Goal: Task Accomplishment & Management: Manage account settings

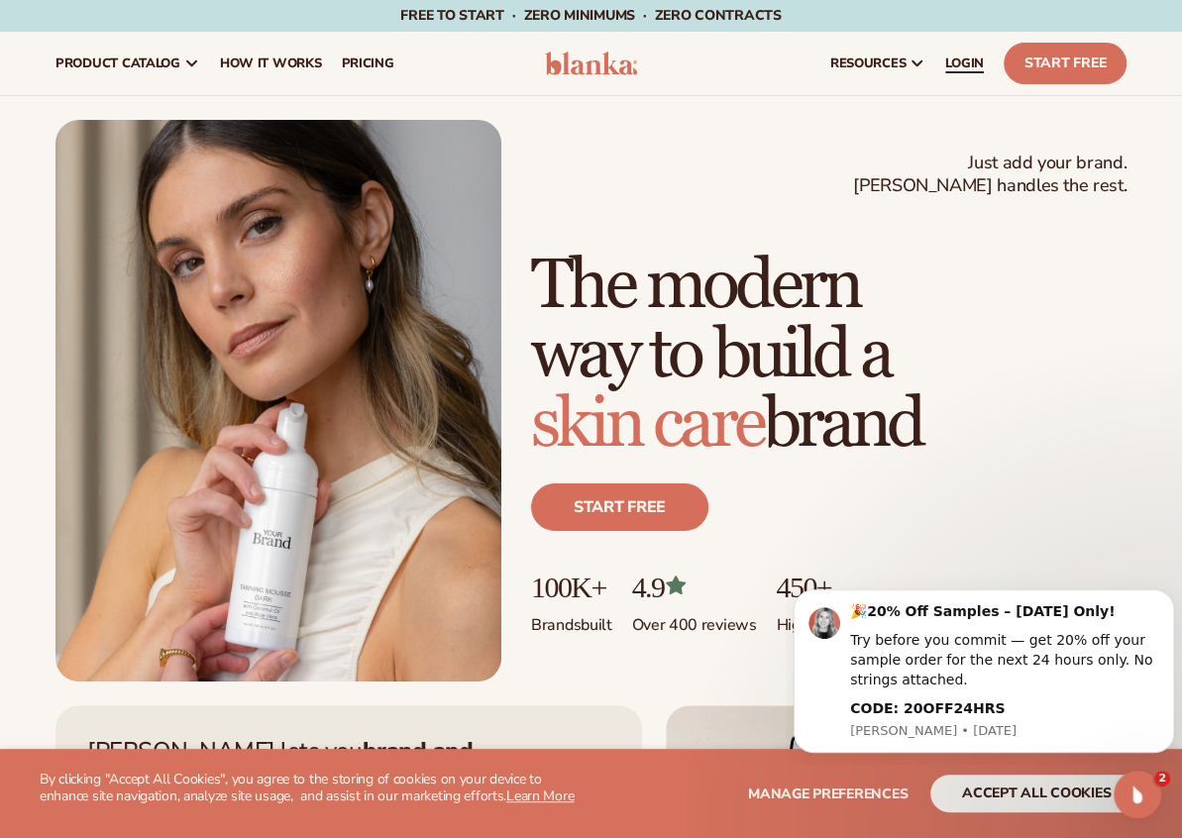
click at [961, 62] on span "LOGIN" at bounding box center [964, 63] width 39 height 16
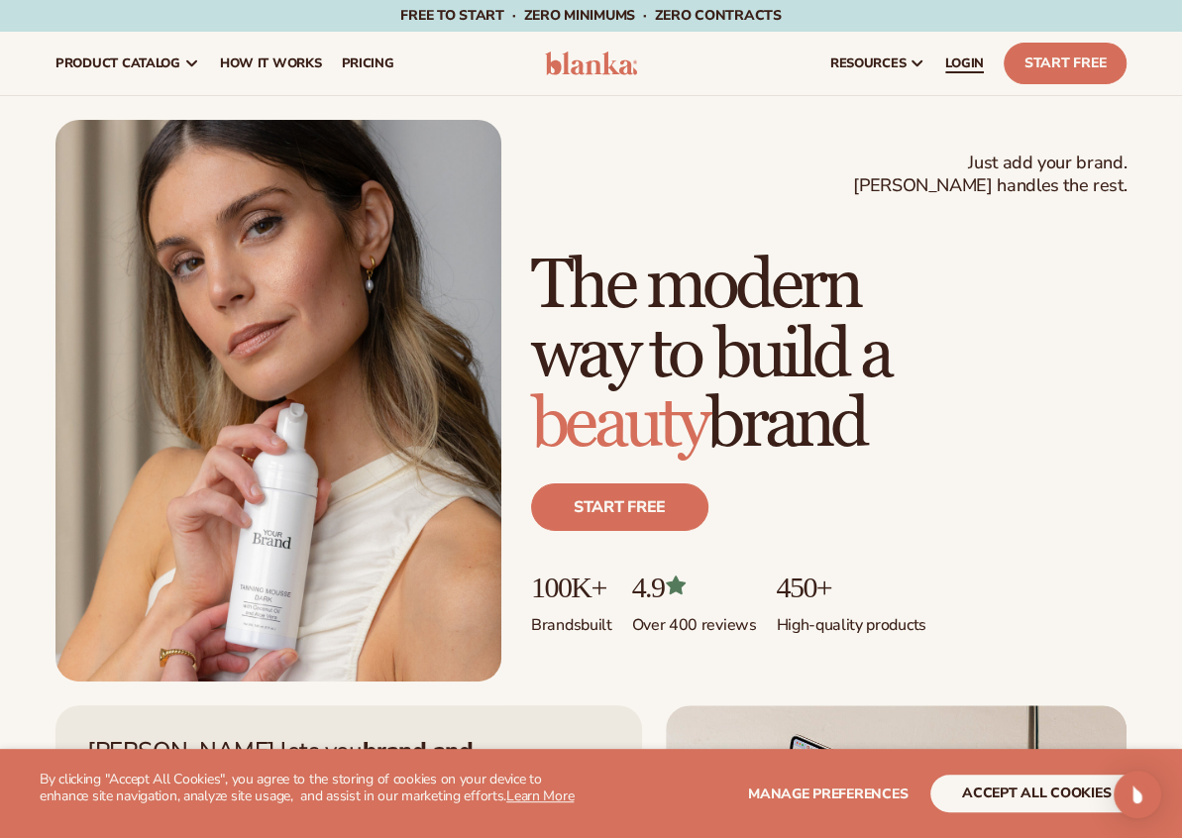
click at [965, 62] on span "LOGIN" at bounding box center [964, 63] width 39 height 16
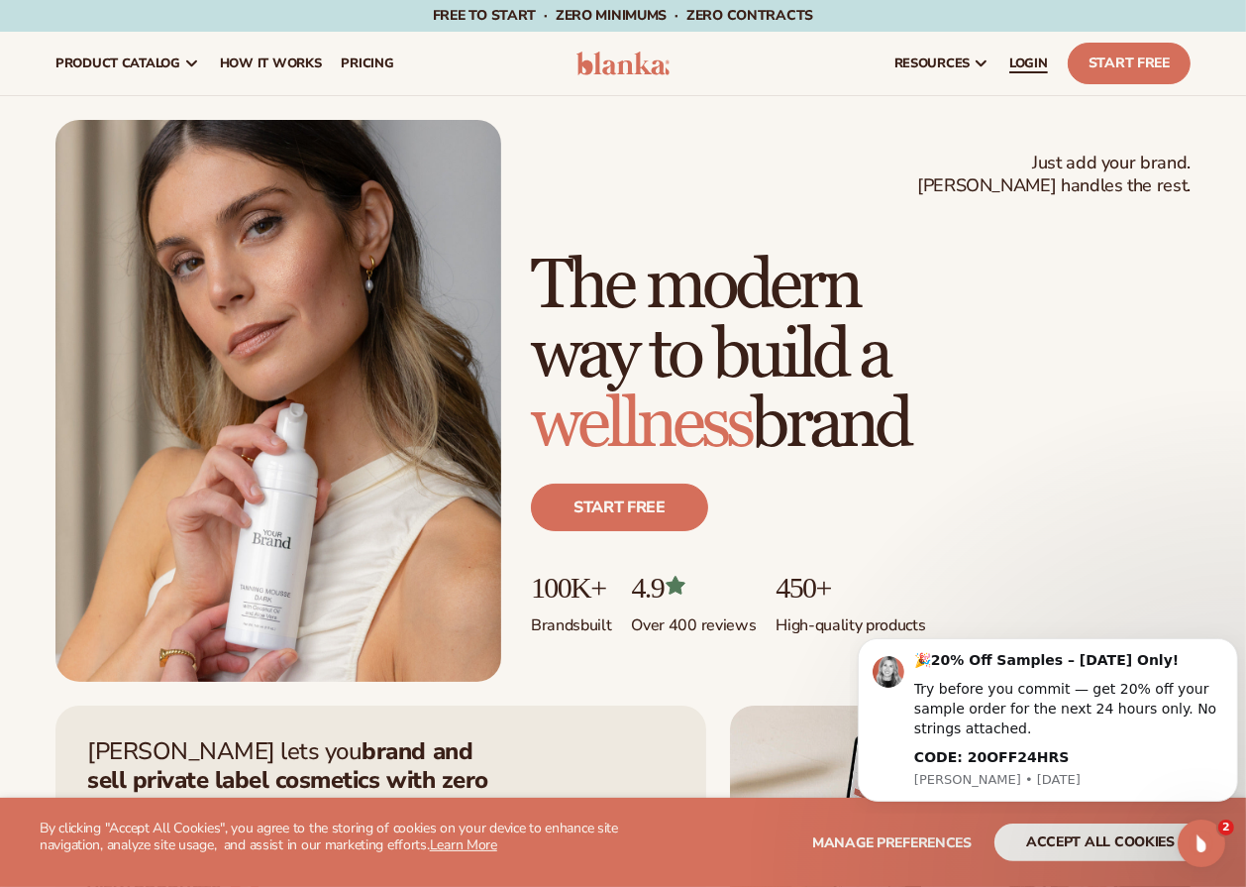
click at [1038, 60] on span "LOGIN" at bounding box center [1028, 63] width 39 height 16
